Goal: Task Accomplishment & Management: Use online tool/utility

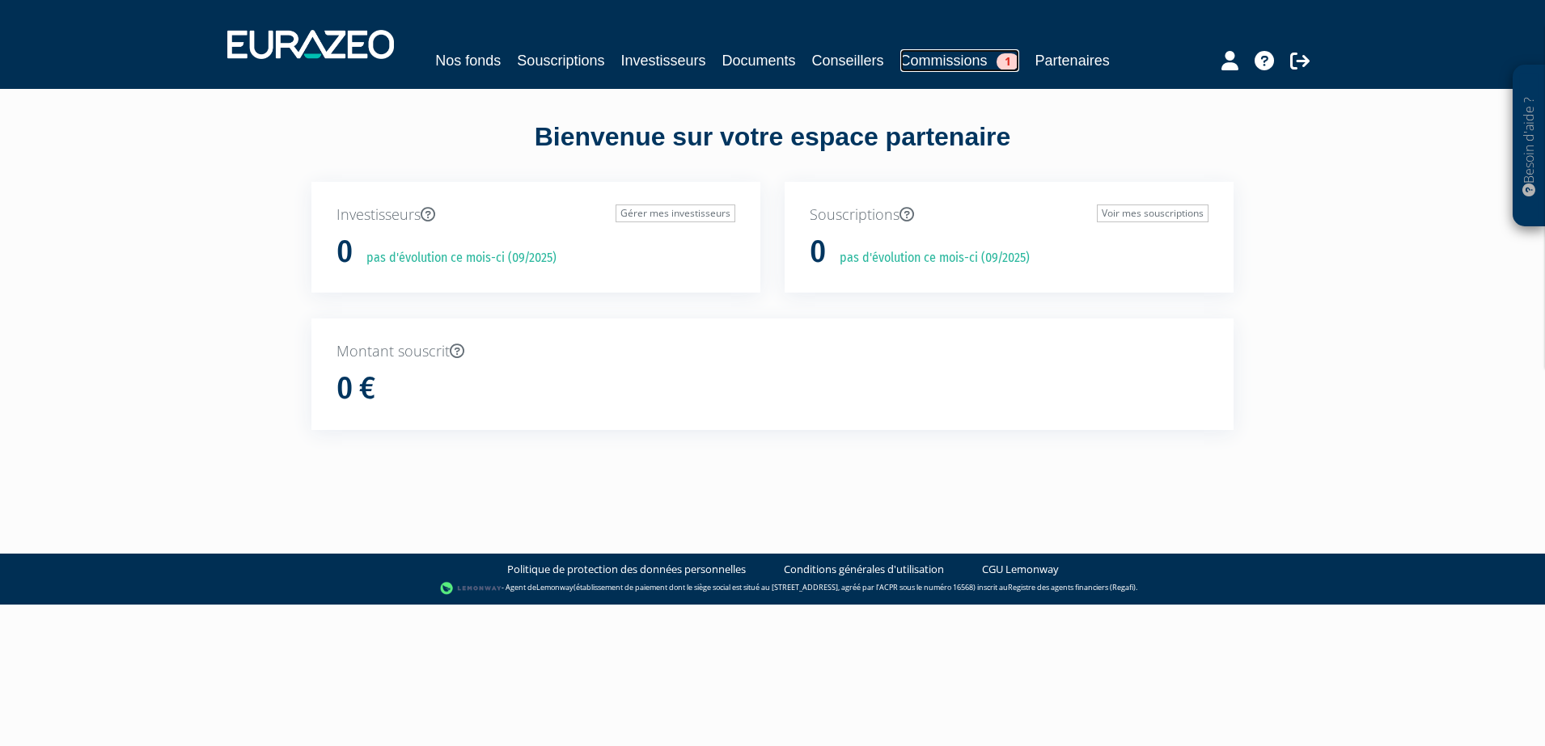
click at [900, 51] on link "Commissions 1" at bounding box center [959, 60] width 119 height 23
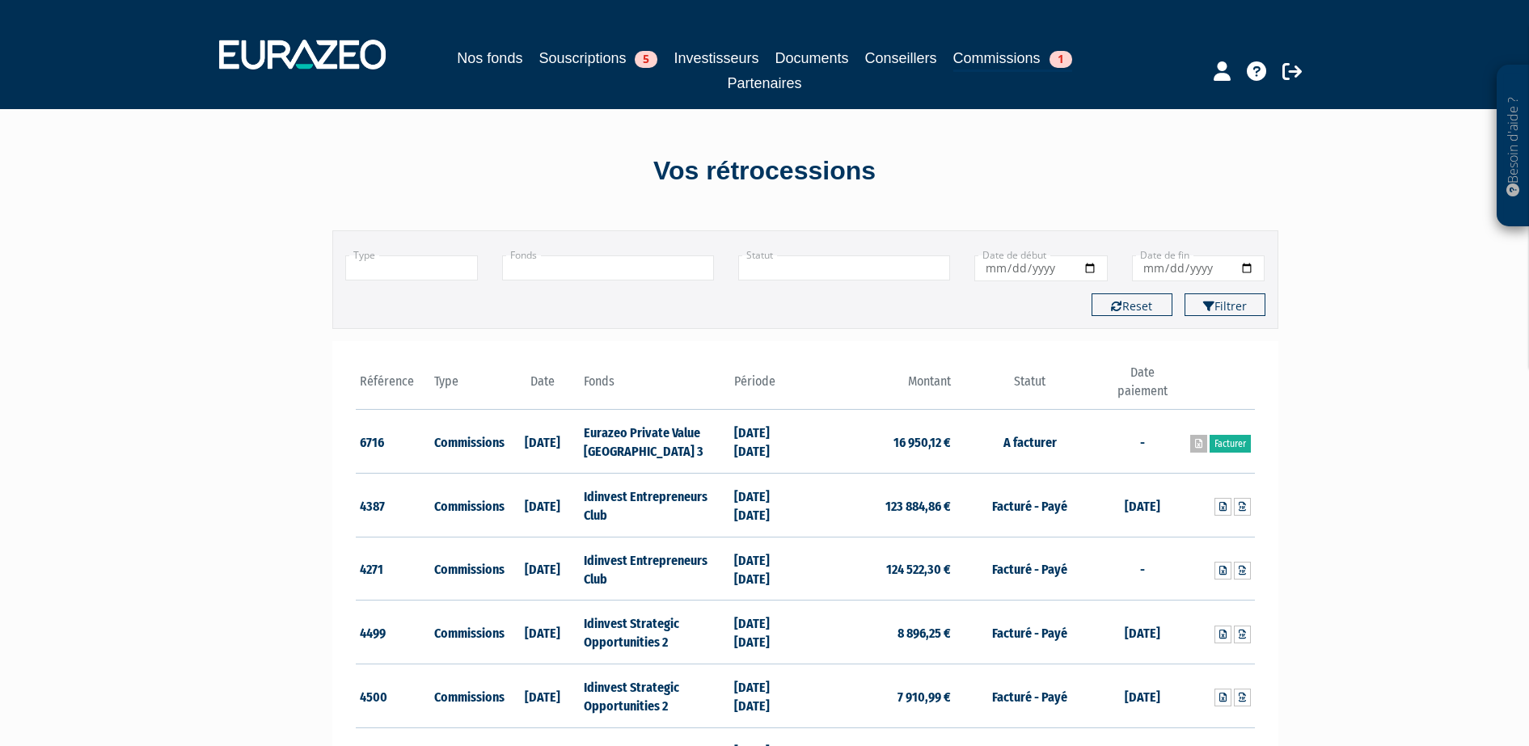
click at [1198, 442] on icon at bounding box center [1198, 444] width 7 height 10
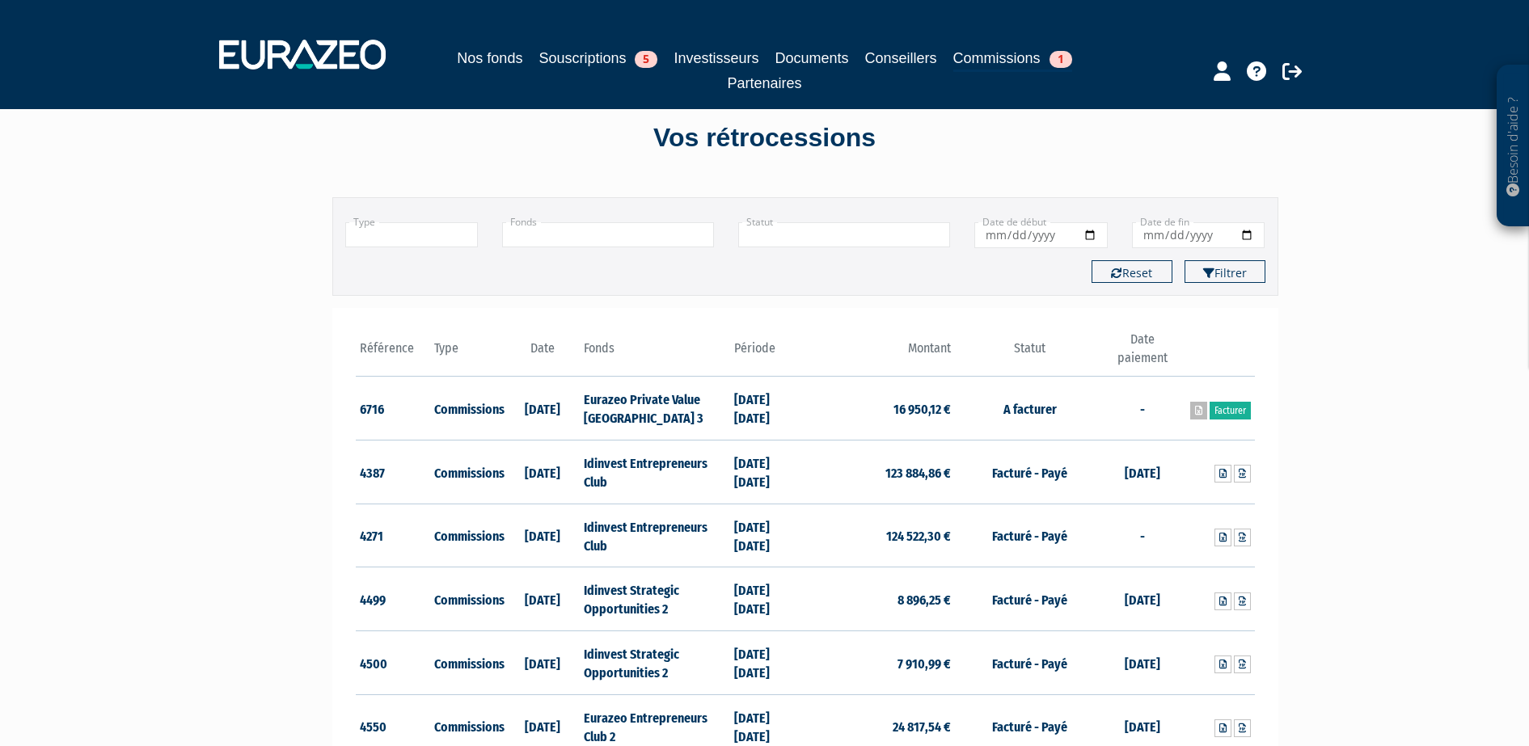
scroll to position [38, 0]
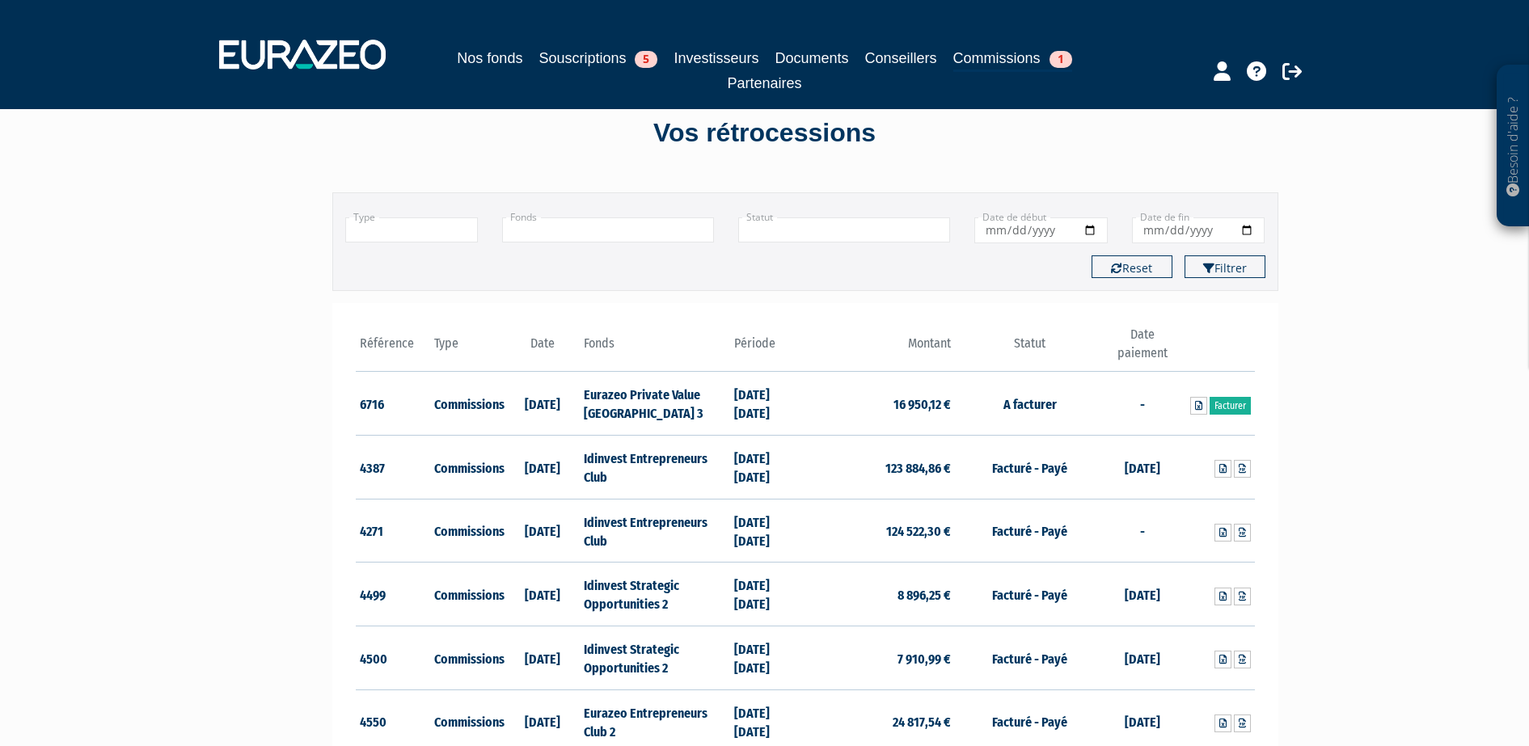
click at [636, 340] on th "Fonds" at bounding box center [655, 349] width 150 height 46
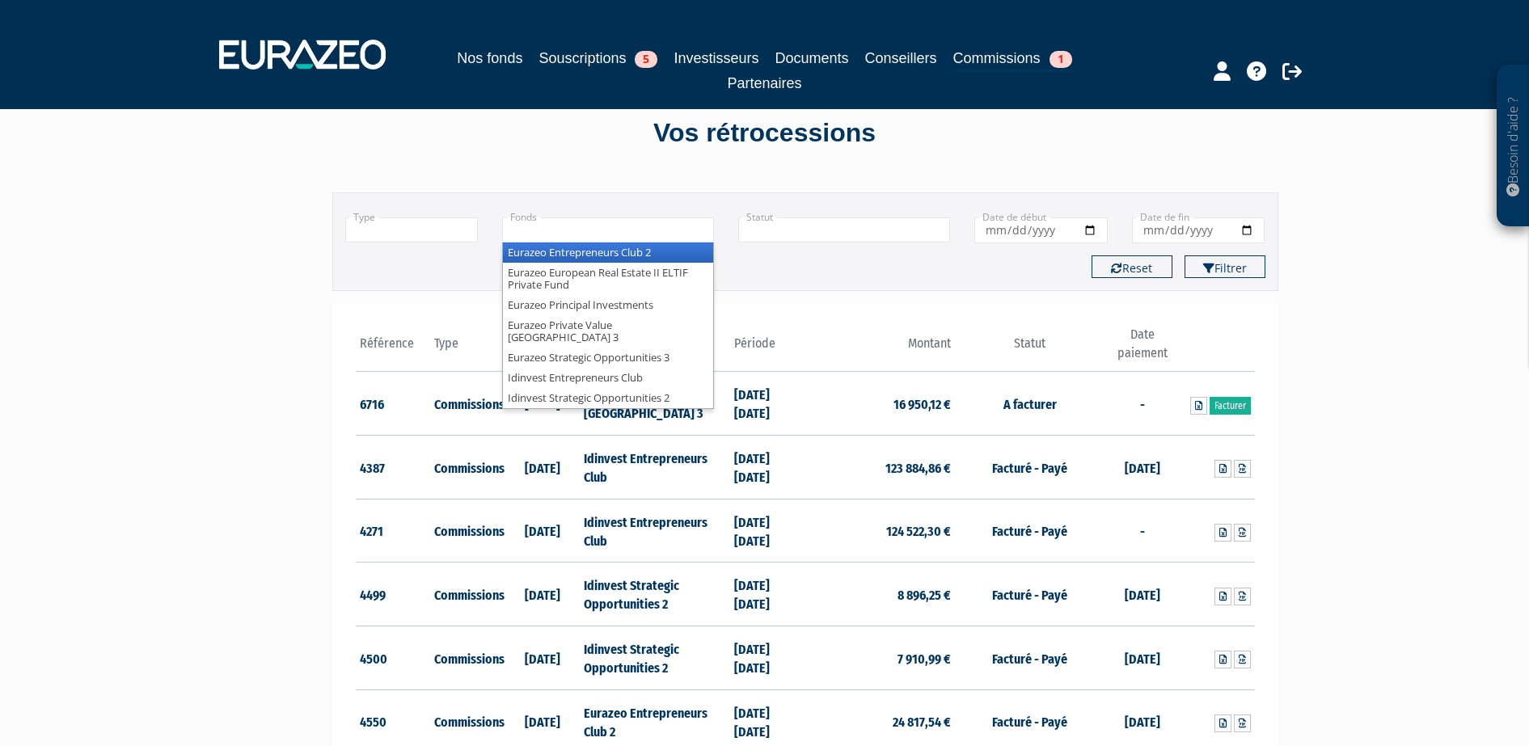
click at [685, 227] on input "text" at bounding box center [608, 230] width 212 height 25
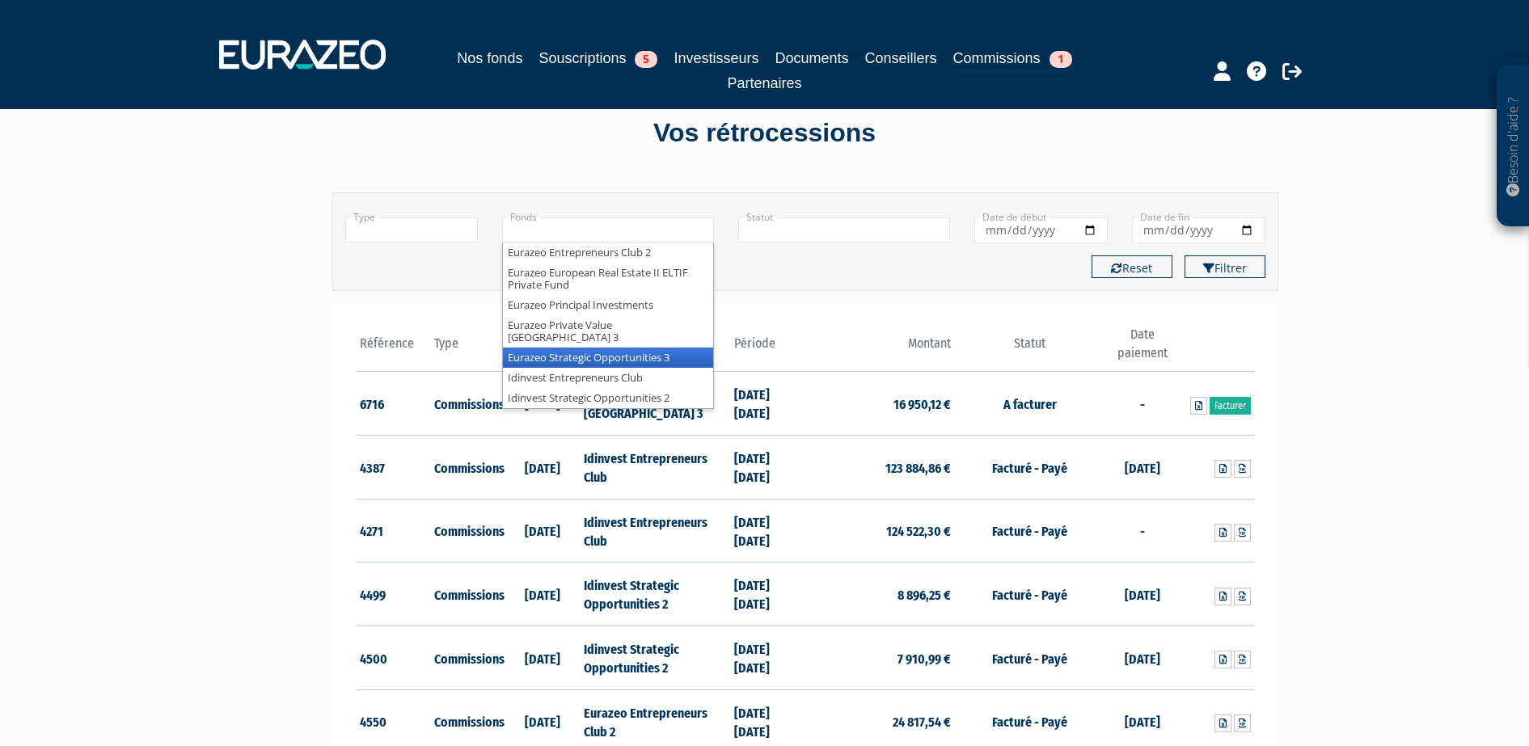
click at [660, 348] on li "Eurazeo Strategic Opportunities 3" at bounding box center [608, 358] width 210 height 20
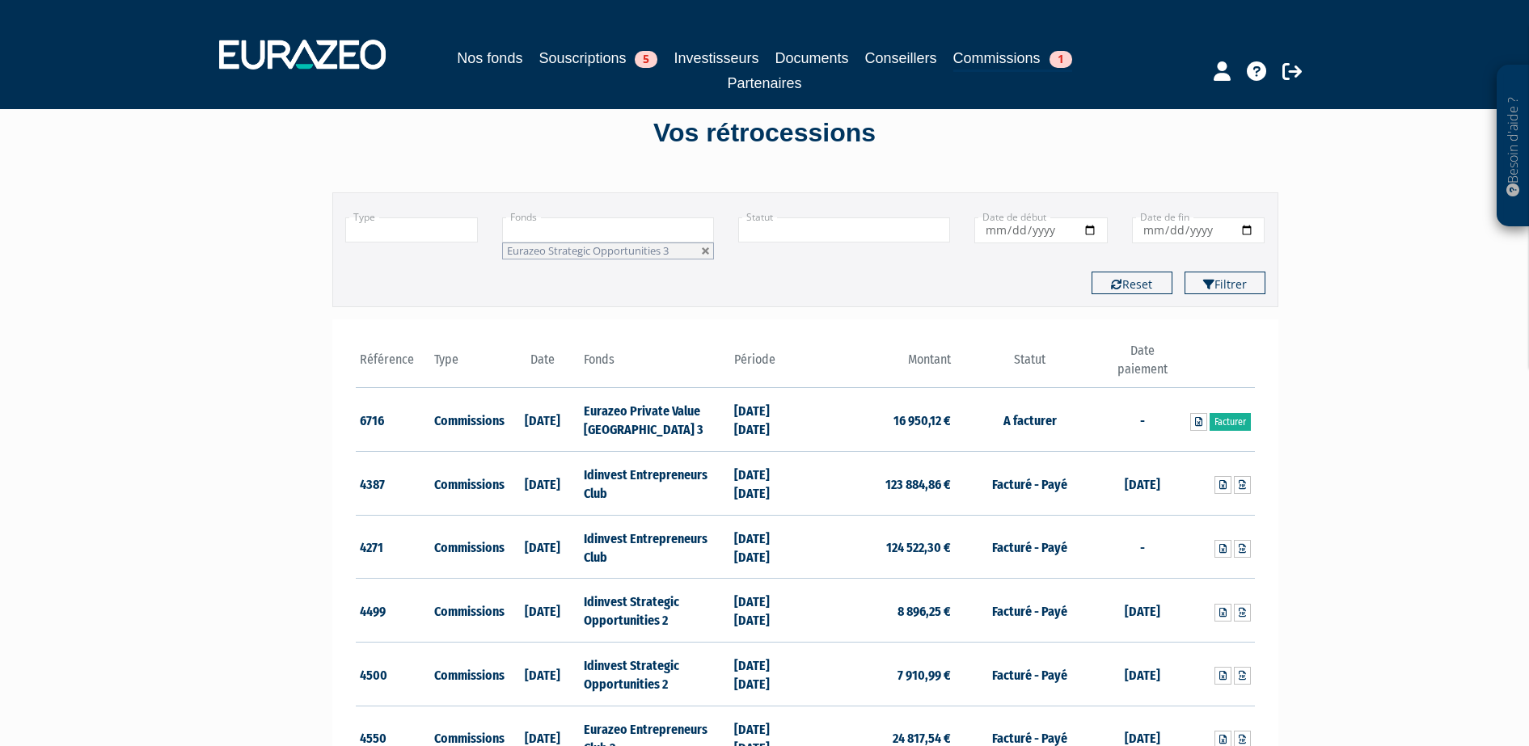
click at [612, 223] on input "text" at bounding box center [608, 230] width 212 height 25
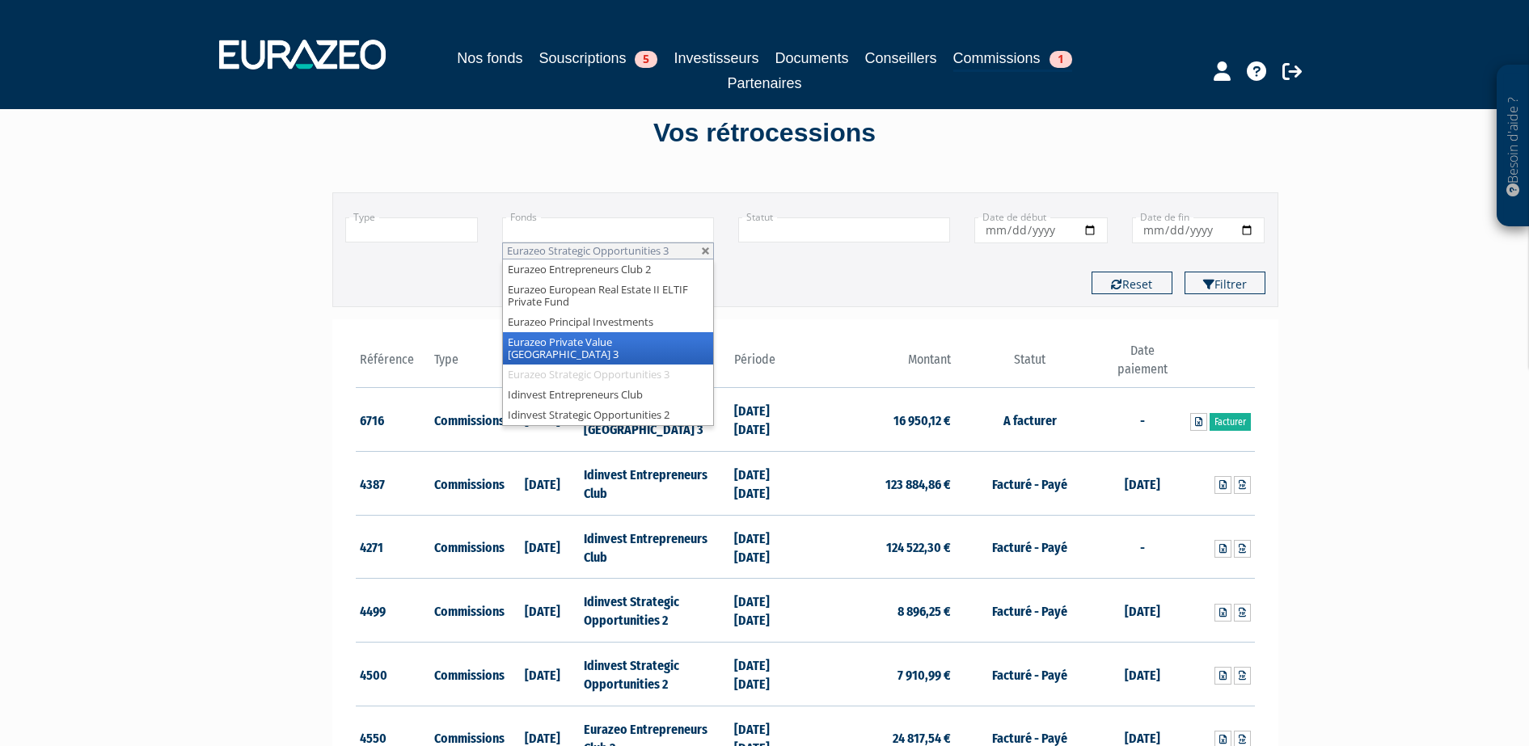
click at [645, 341] on li "Eurazeo Private Value [GEOGRAPHIC_DATA] 3" at bounding box center [608, 348] width 210 height 32
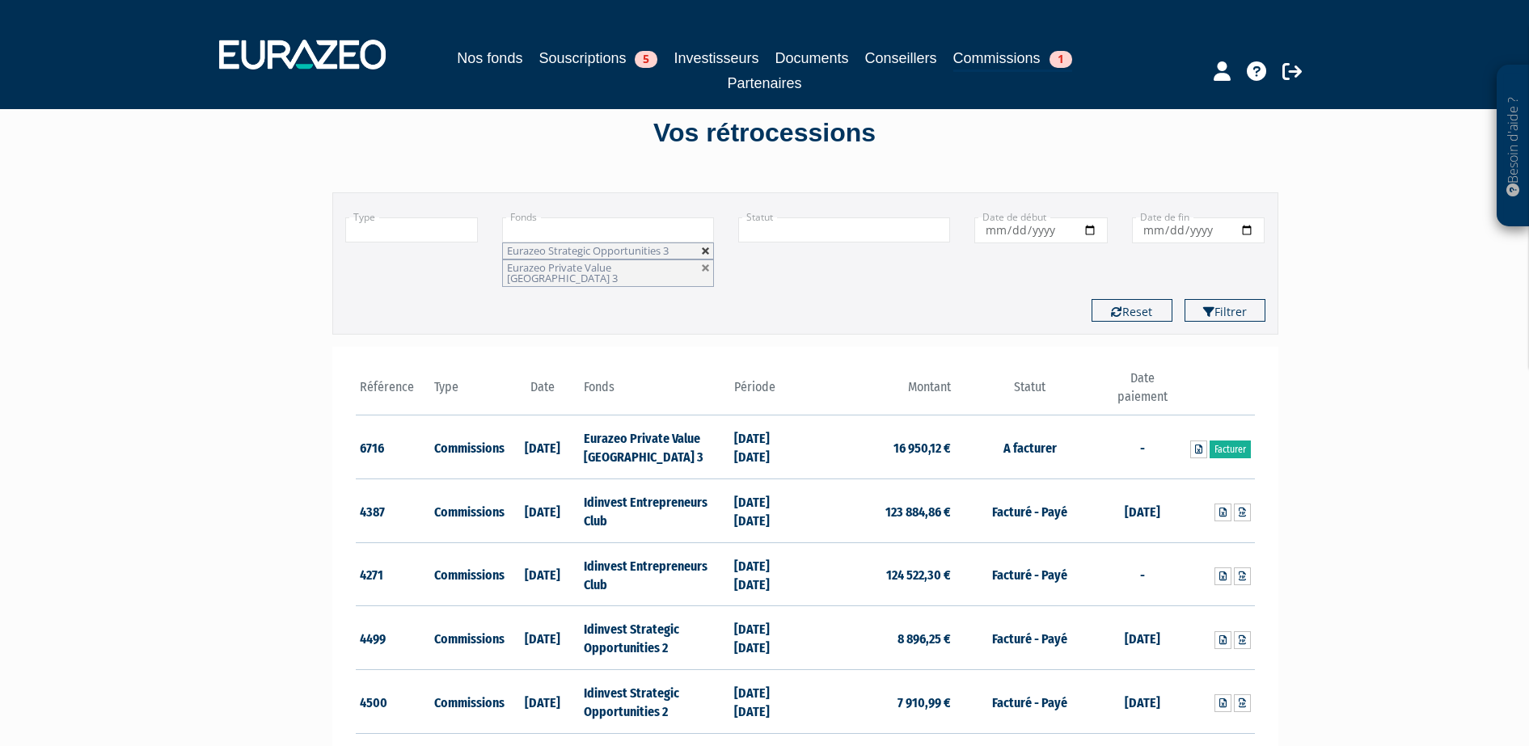
click at [710, 249] on link at bounding box center [706, 252] width 10 height 10
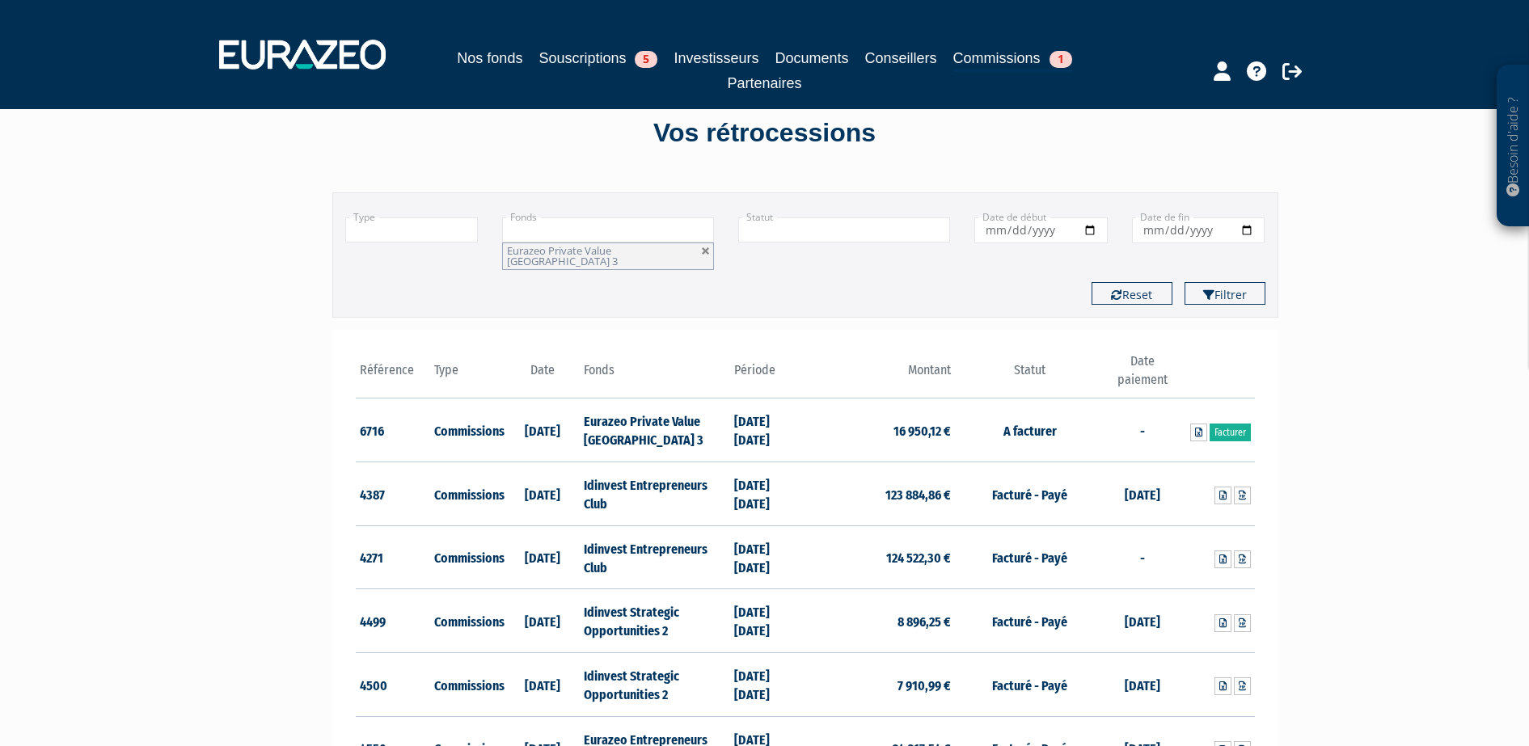
click at [1228, 294] on div "Type Droits d'entrée Commissions + Fonds Eurazeo Entrepreneurs Club 2 Eurazeo E…" at bounding box center [805, 254] width 946 height 125
click at [1229, 291] on button "Filtrer" at bounding box center [1225, 293] width 81 height 23
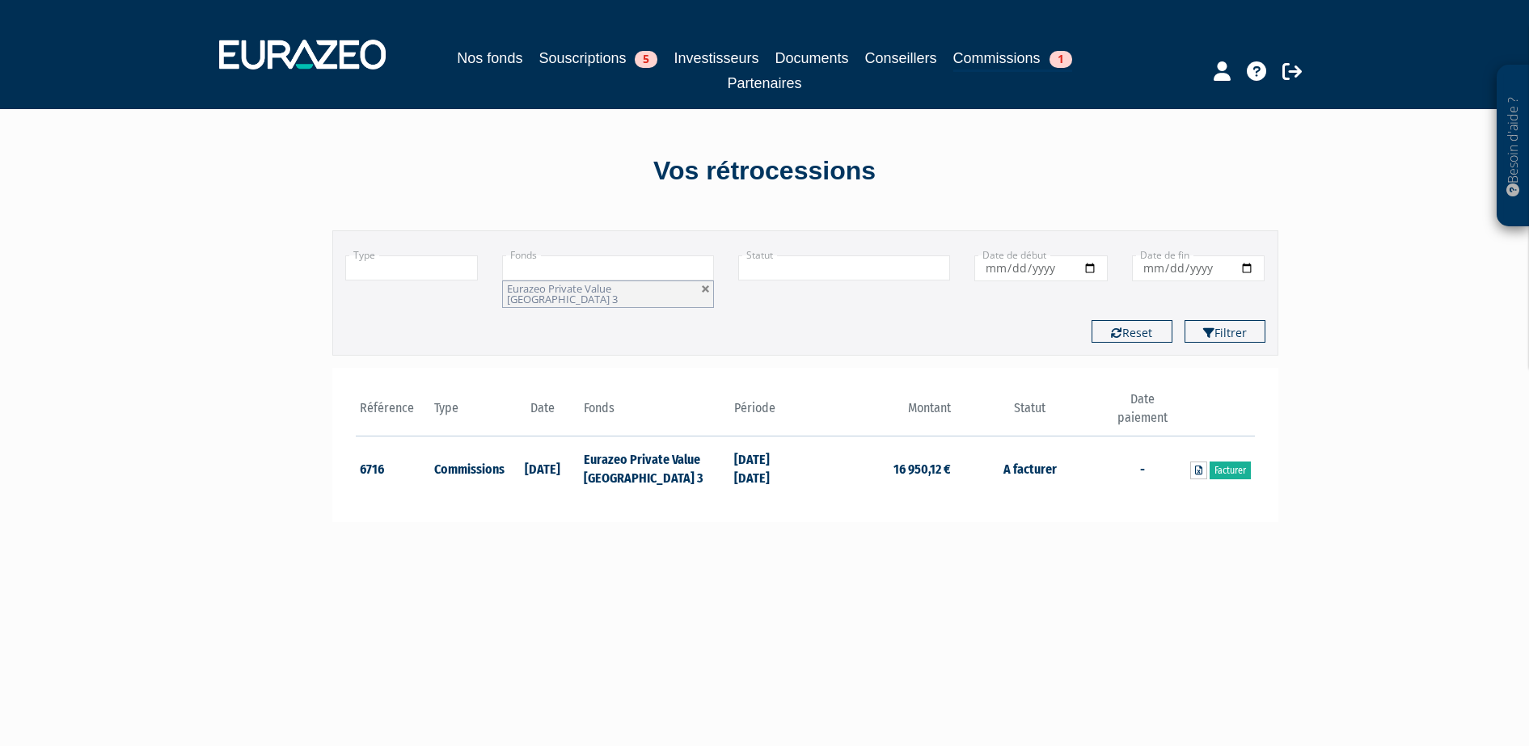
drag, startPoint x: 582, startPoint y: 446, endPoint x: 640, endPoint y: 474, distance: 64.4
click at [640, 474] on td "Eurazeo Private Value [GEOGRAPHIC_DATA] 3" at bounding box center [655, 468] width 150 height 63
copy td "Eurazeo Private Value [GEOGRAPHIC_DATA] 3"
drag, startPoint x: 735, startPoint y: 448, endPoint x: 810, endPoint y: 474, distance: 79.5
click at [810, 474] on tr "6716 Commissions 12/09/2025 Eurazeo Private Value Europe 3 31/12/2024 30/06/202…" at bounding box center [805, 468] width 899 height 63
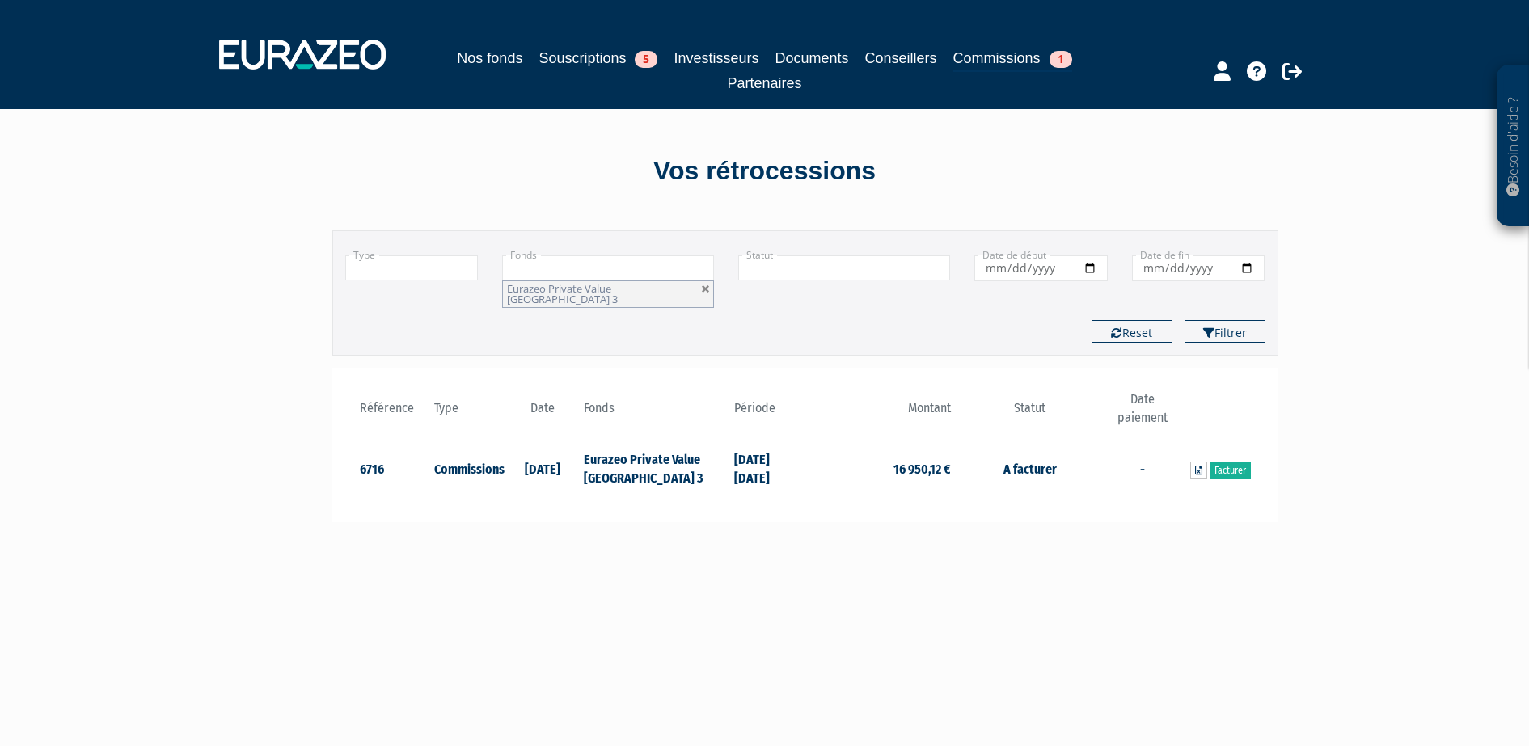
copy tr "31/12/2024 30/06/2025"
click at [615, 621] on main "Filtrer Type Droits d'entrée Commissions + Fonds Idinvest Entrepreneurs Club" at bounding box center [603, 587] width 623 height 746
click at [1239, 462] on link "Facturer" at bounding box center [1230, 471] width 41 height 18
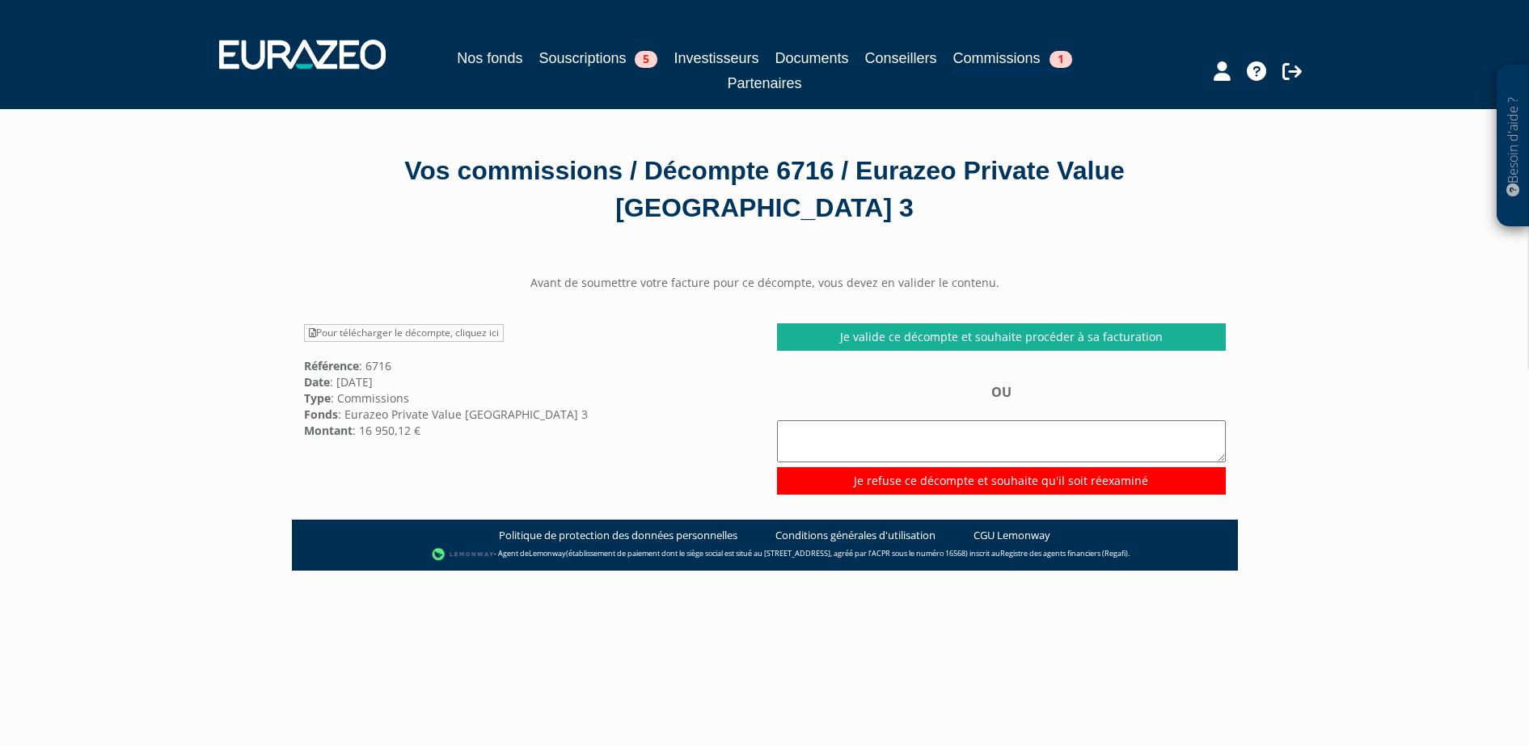
click at [217, 260] on div "Besoin d'aide ? × J'ai besoin d'aide Si vous avez une question à propos du fonc…" at bounding box center [764, 498] width 1529 height 997
click at [992, 47] on link "Commissions 1" at bounding box center [1012, 59] width 119 height 25
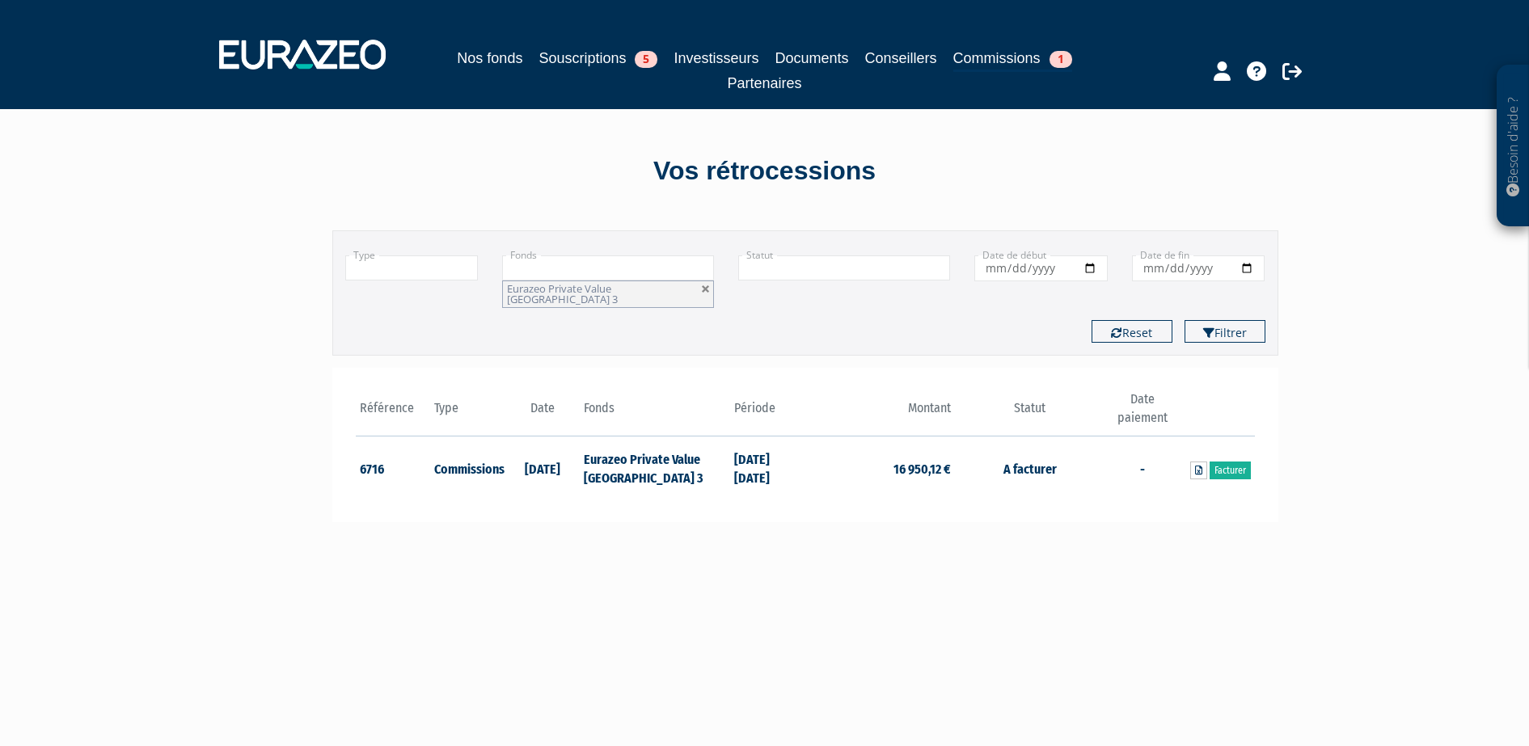
click at [636, 560] on main "Filtrer Type Droits d'entrée Commissions + Fonds Idinvest Entrepreneurs Club" at bounding box center [603, 587] width 623 height 746
click at [285, 405] on div "Besoin d'aide ? × J'ai besoin d'aide Si vous avez une question à propos du fonc…" at bounding box center [764, 480] width 1529 height 961
click at [1320, 471] on div "Besoin d'aide ? × J'ai besoin d'aide Si vous avez une question à propos du fonc…" at bounding box center [764, 480] width 1529 height 961
